Goal: Task Accomplishment & Management: Complete application form

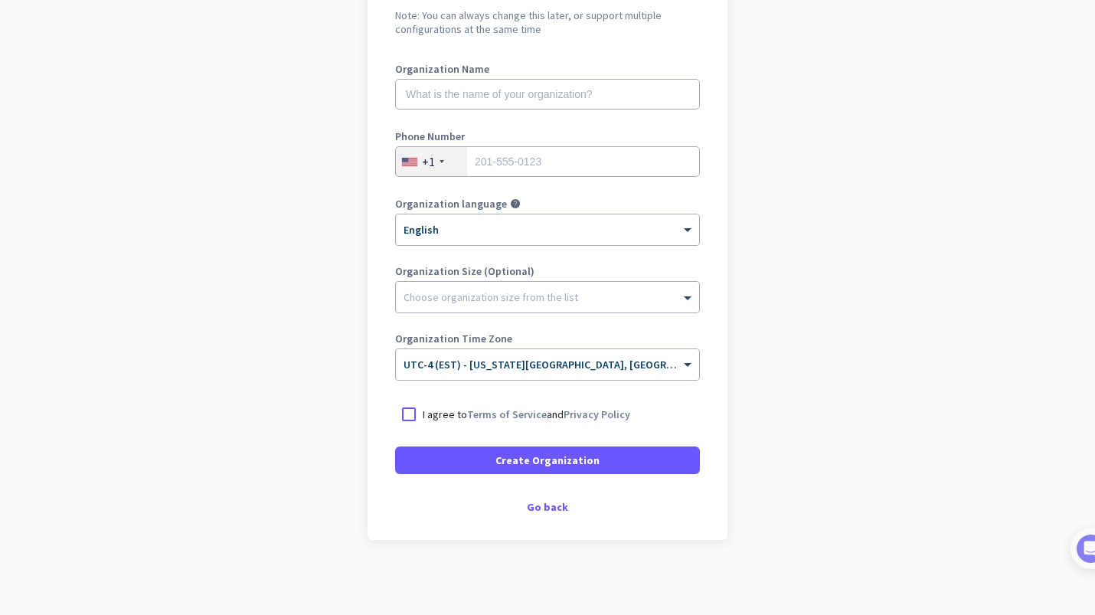
scroll to position [172, 0]
click at [561, 510] on div "Go back" at bounding box center [547, 505] width 305 height 11
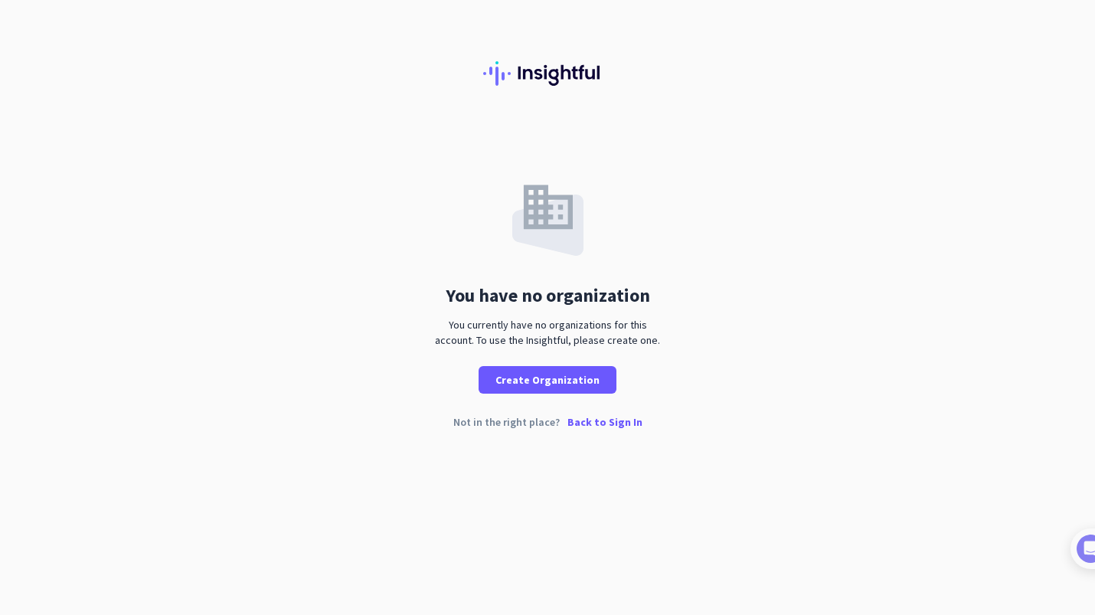
click at [599, 422] on p "Back to Sign In" at bounding box center [605, 422] width 75 height 11
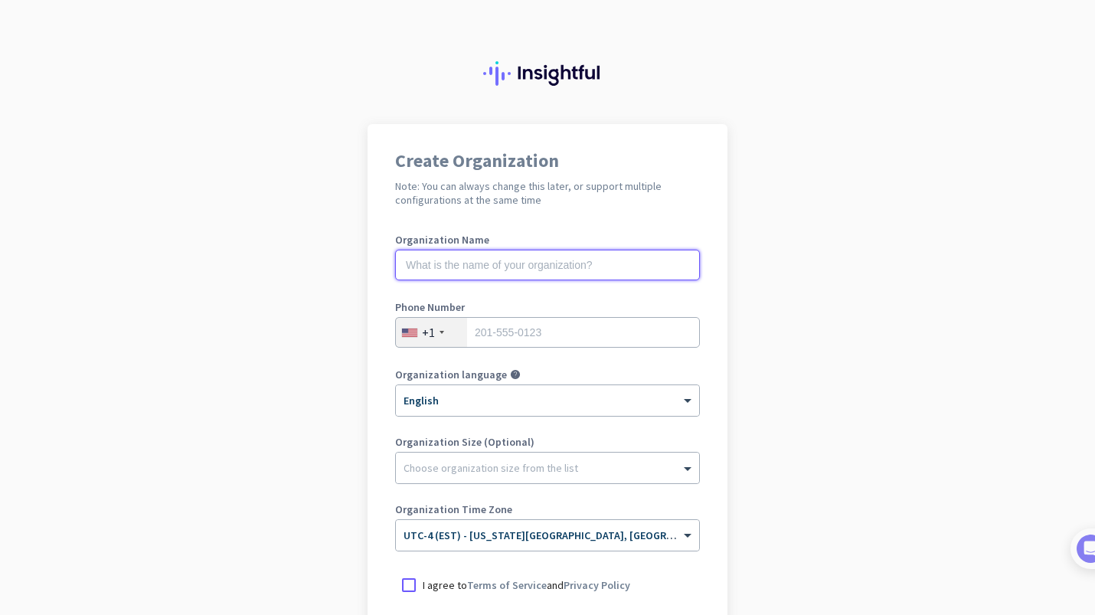
click at [525, 262] on input "text" at bounding box center [547, 265] width 305 height 31
click at [540, 273] on input "text" at bounding box center [547, 265] width 305 height 31
click at [540, 325] on input "tel" at bounding box center [547, 332] width 305 height 31
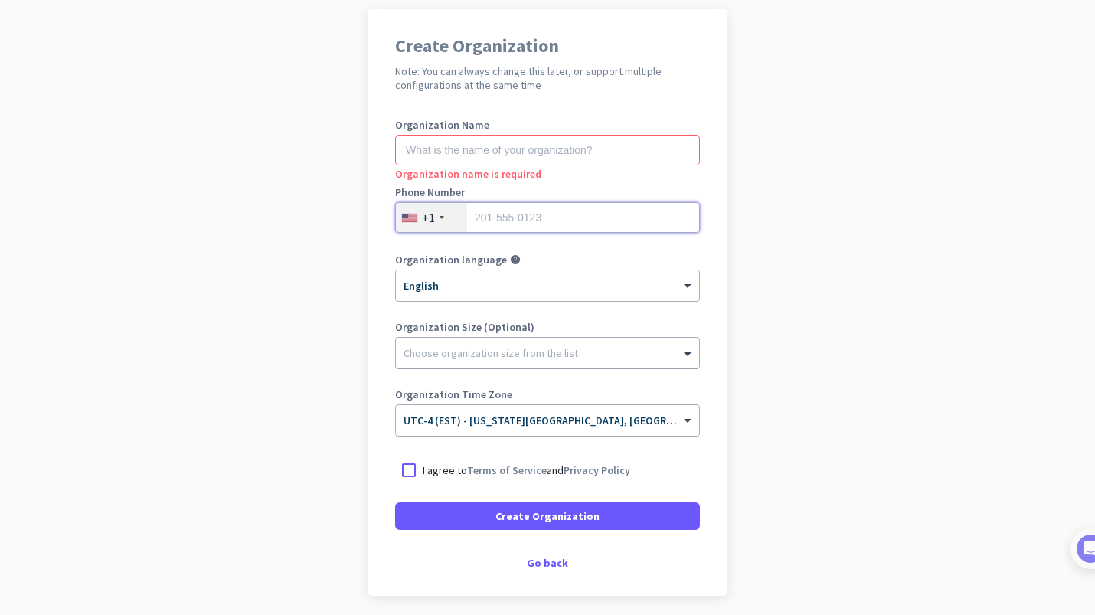
scroll to position [172, 0]
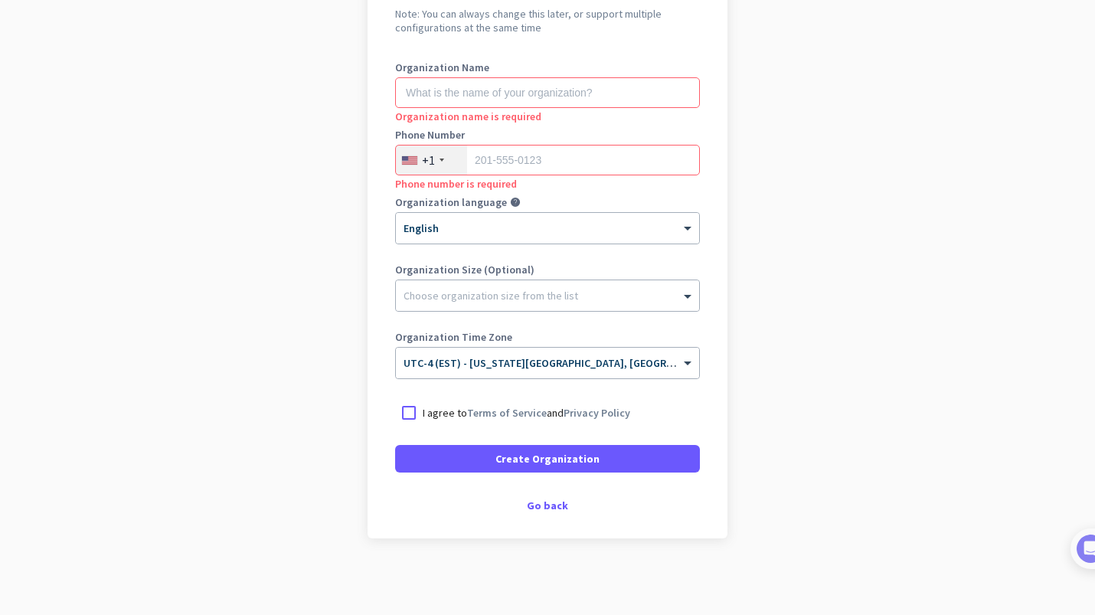
click at [550, 497] on div "Create Organization Note: You can always change this later, or support multiple…" at bounding box center [548, 245] width 360 height 587
click at [550, 505] on div "Go back" at bounding box center [547, 505] width 305 height 11
